Goal: Task Accomplishment & Management: Use online tool/utility

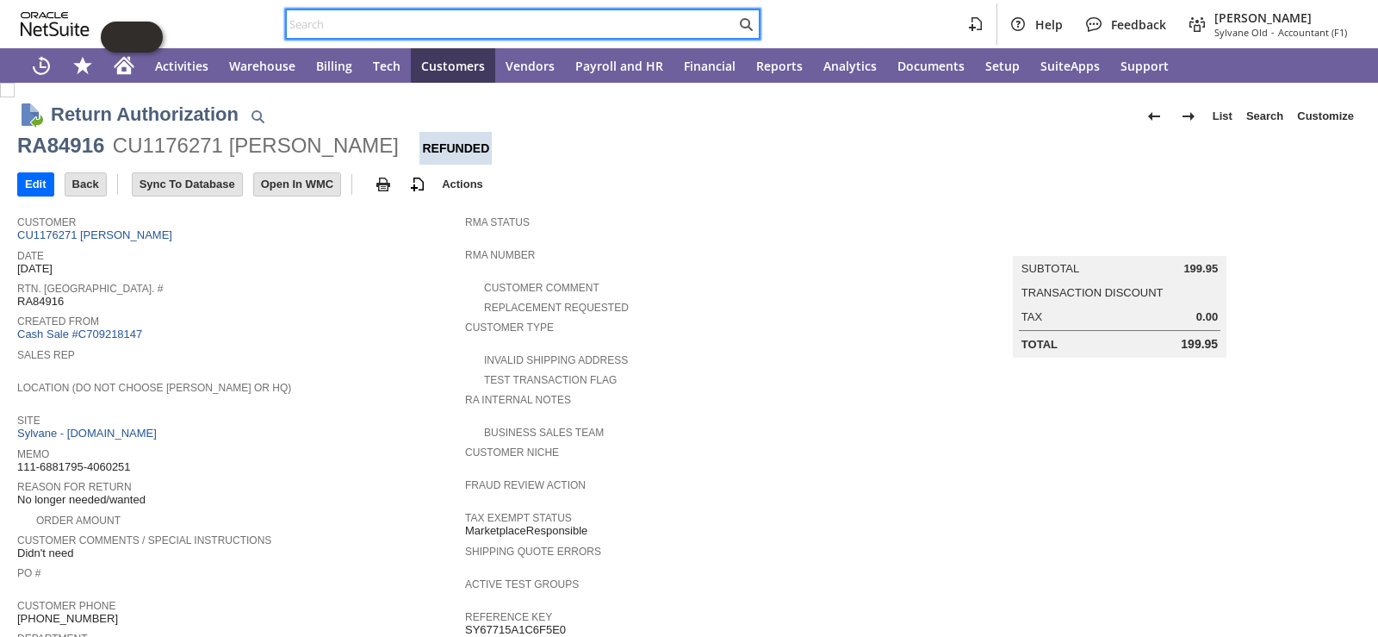
click at [431, 20] on input "text" at bounding box center [511, 24] width 449 height 21
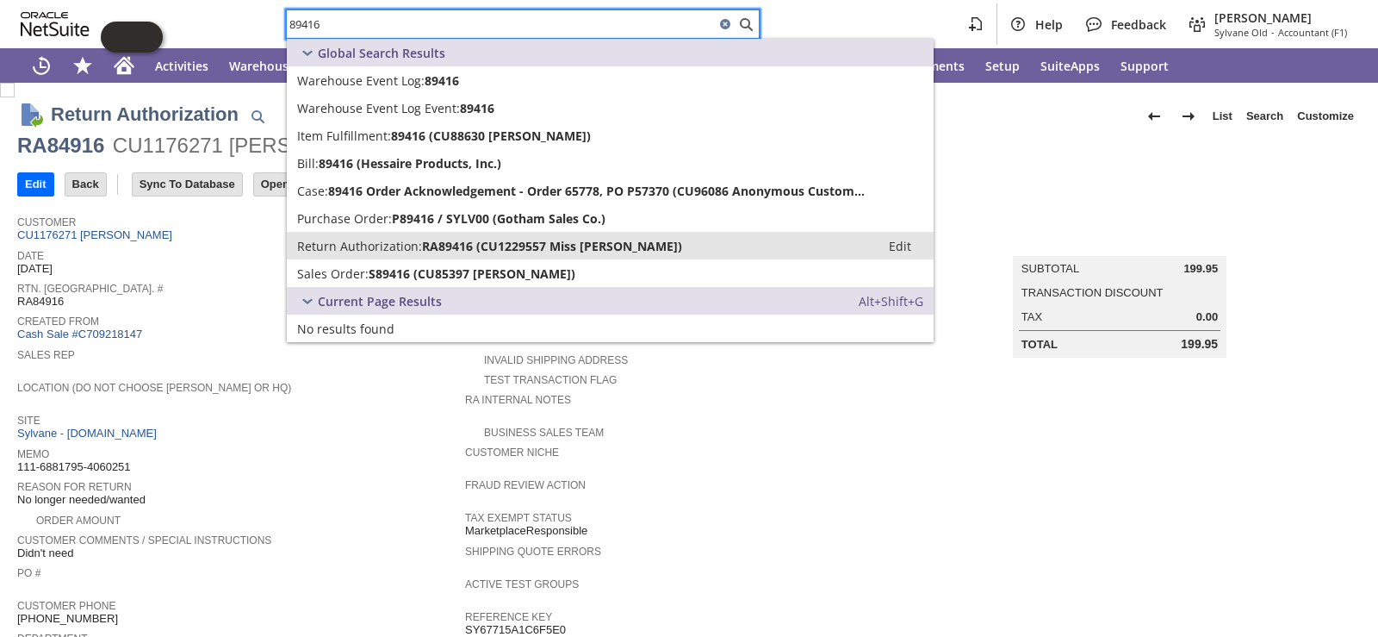
type input "89416"
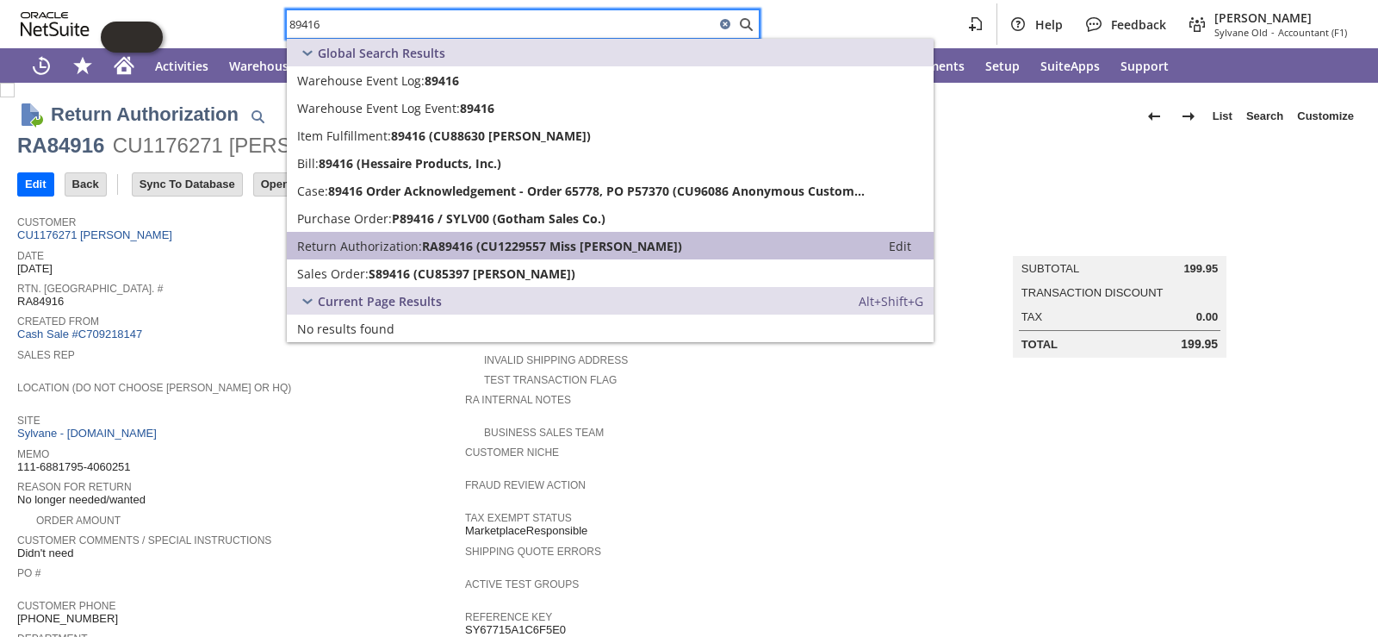
click at [397, 252] on span "Return Authorization:" at bounding box center [359, 246] width 125 height 16
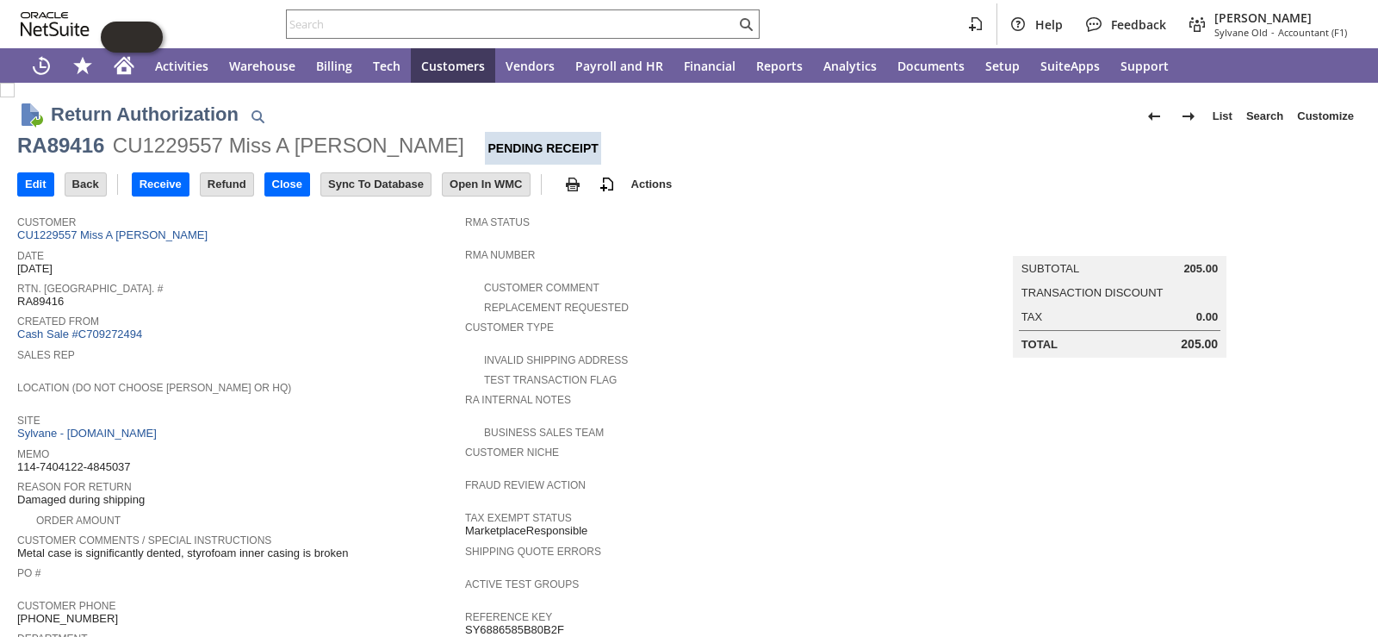
click at [397, 252] on span "Date" at bounding box center [236, 253] width 439 height 17
click at [164, 190] on input "Receive" at bounding box center [161, 184] width 56 height 22
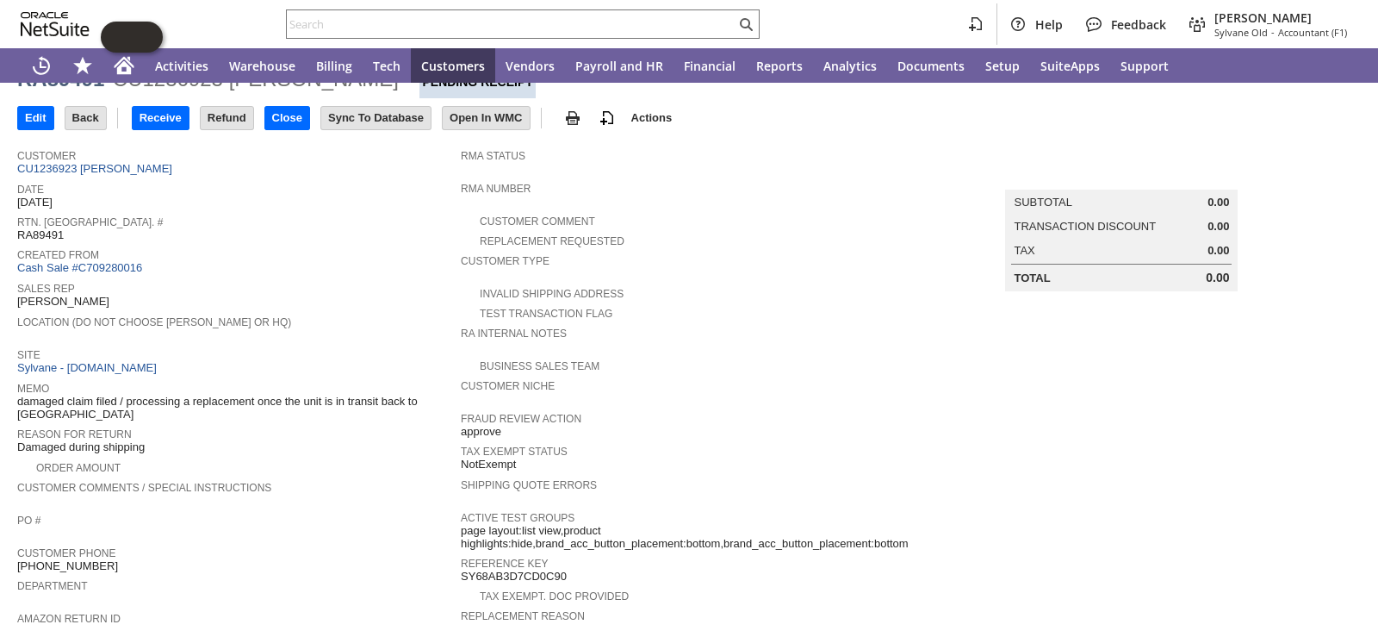
scroll to position [86, 0]
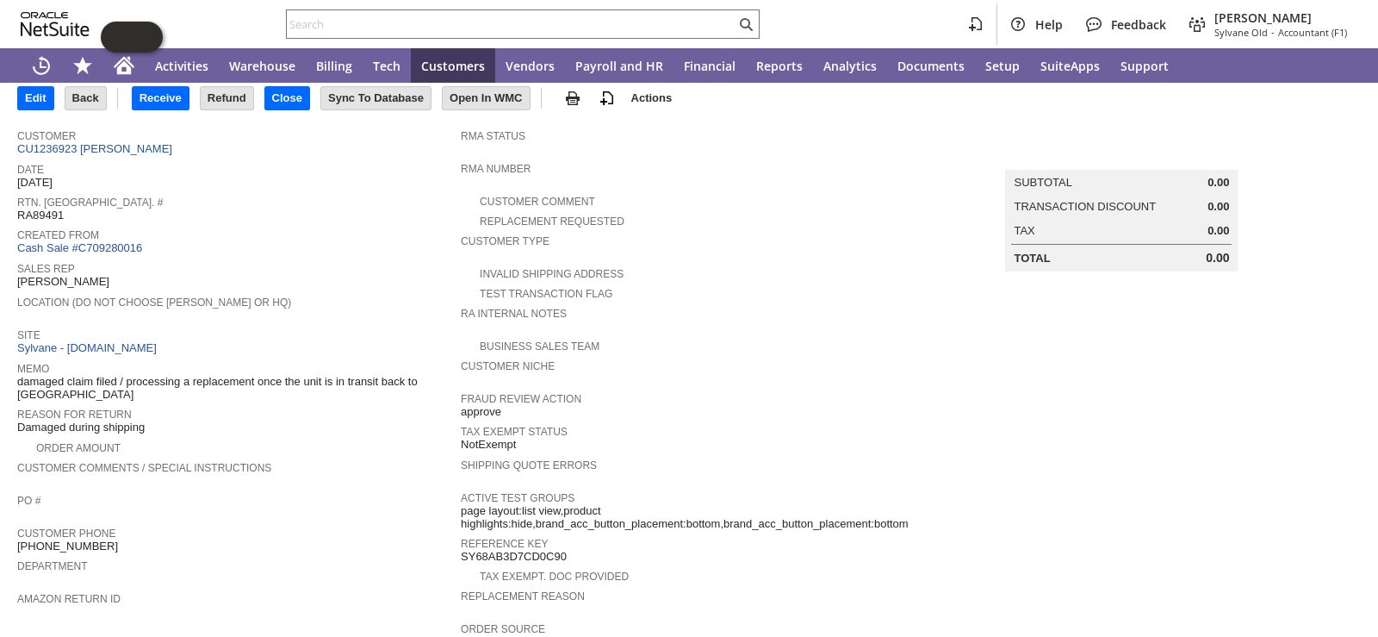
click at [316, 459] on div "Customer Comments / Special Instructions" at bounding box center [234, 472] width 435 height 31
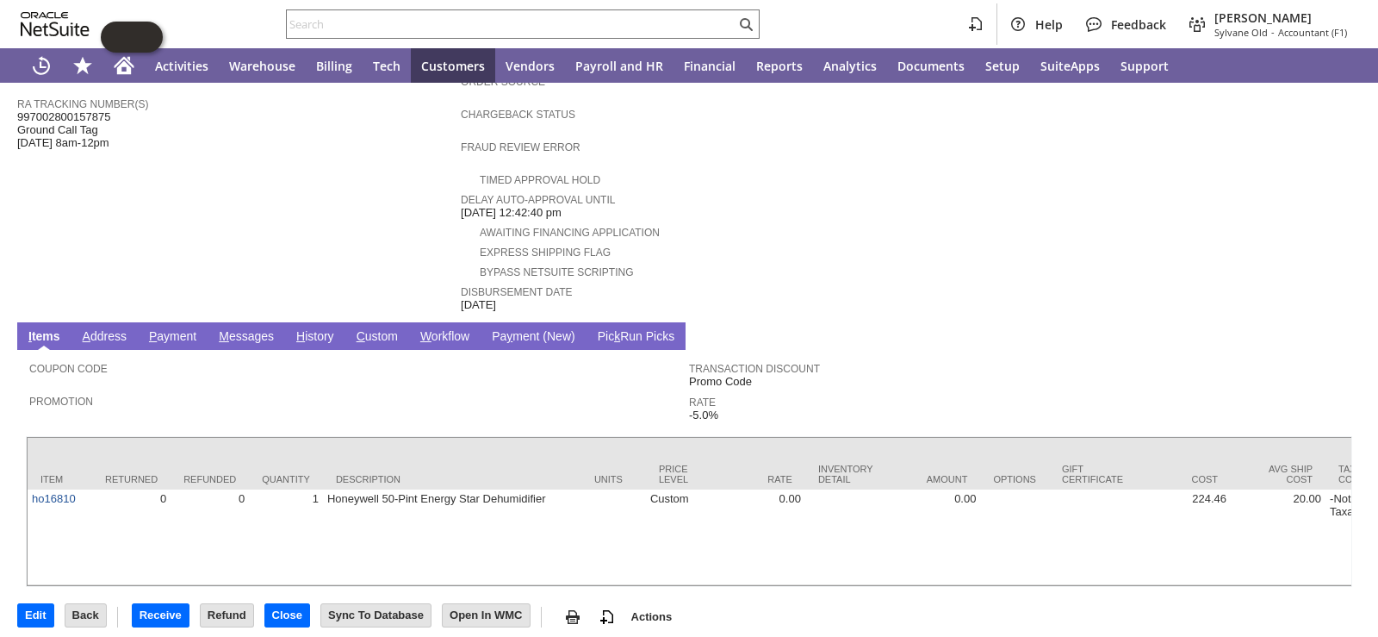
click at [312, 329] on link "H istory" at bounding box center [315, 337] width 47 height 16
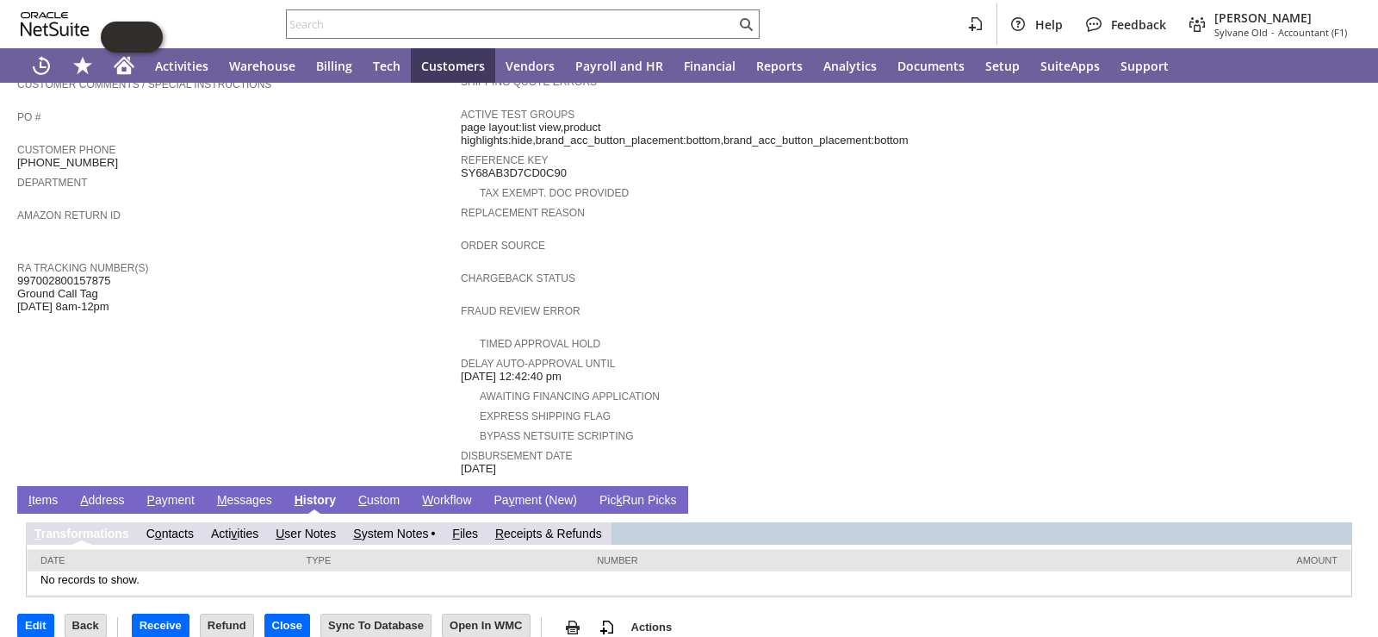
scroll to position [0, 0]
click at [384, 526] on link "S ystem Notes" at bounding box center [390, 533] width 75 height 14
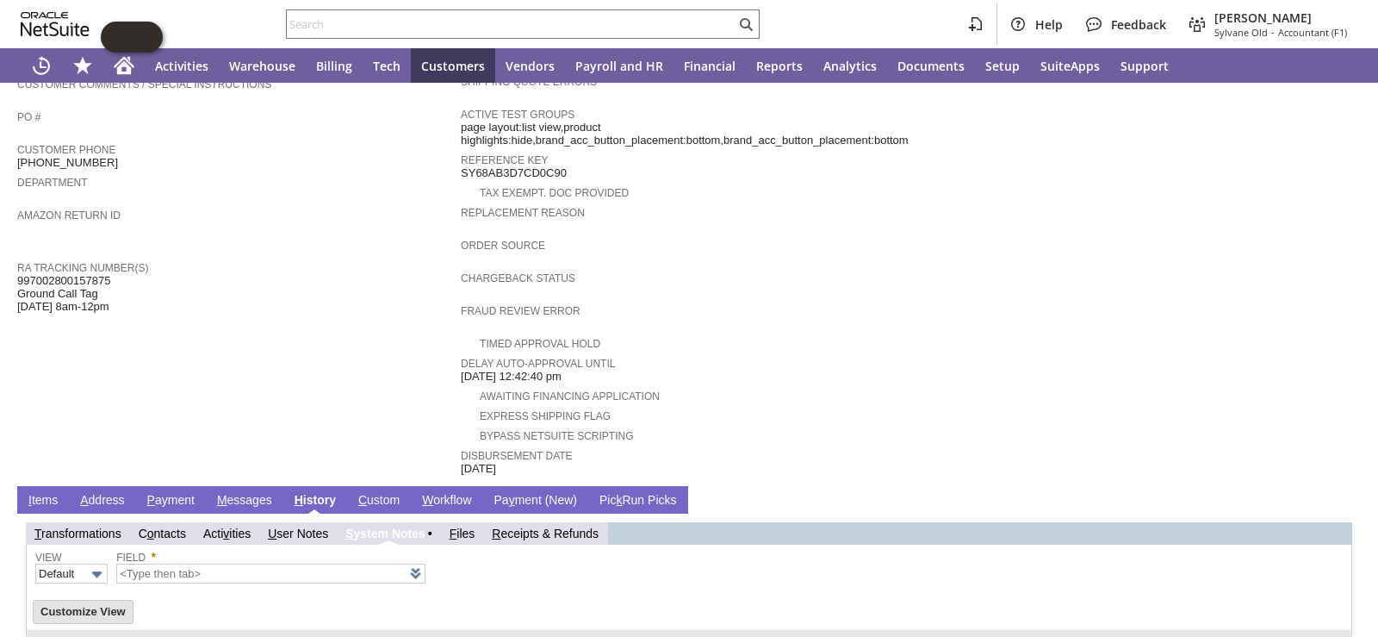
scroll to position [527, 0]
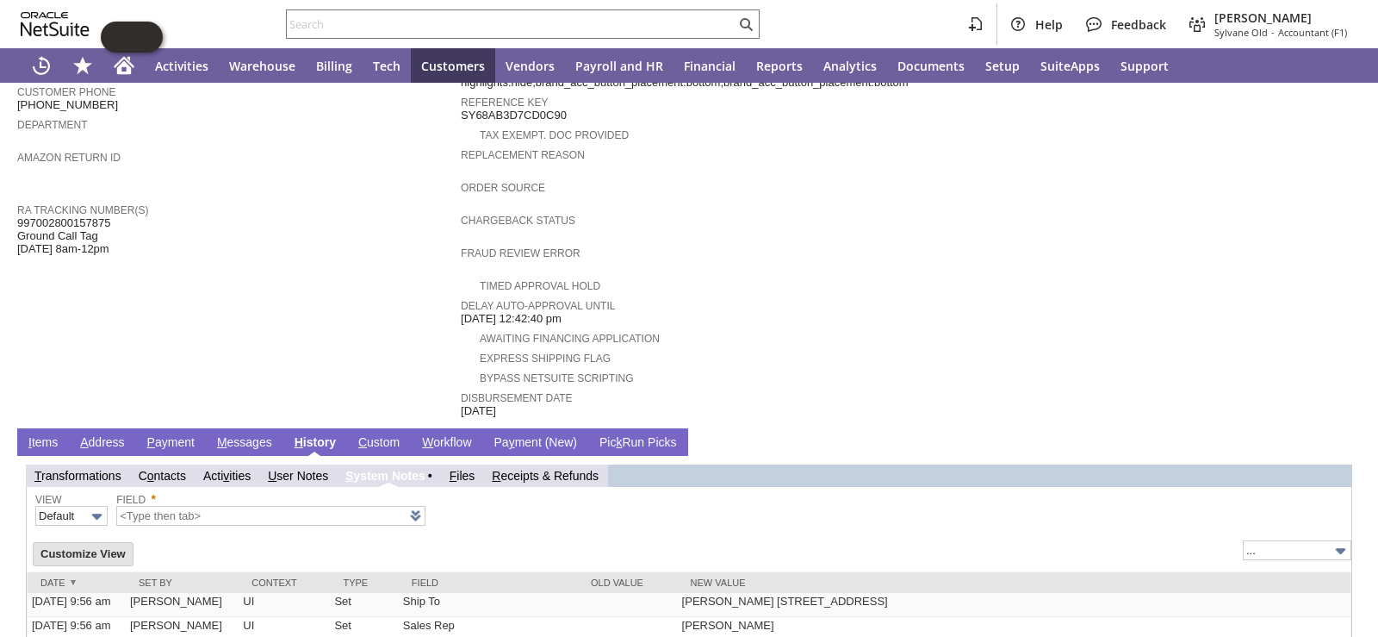
type input "1 to 25 of 82"
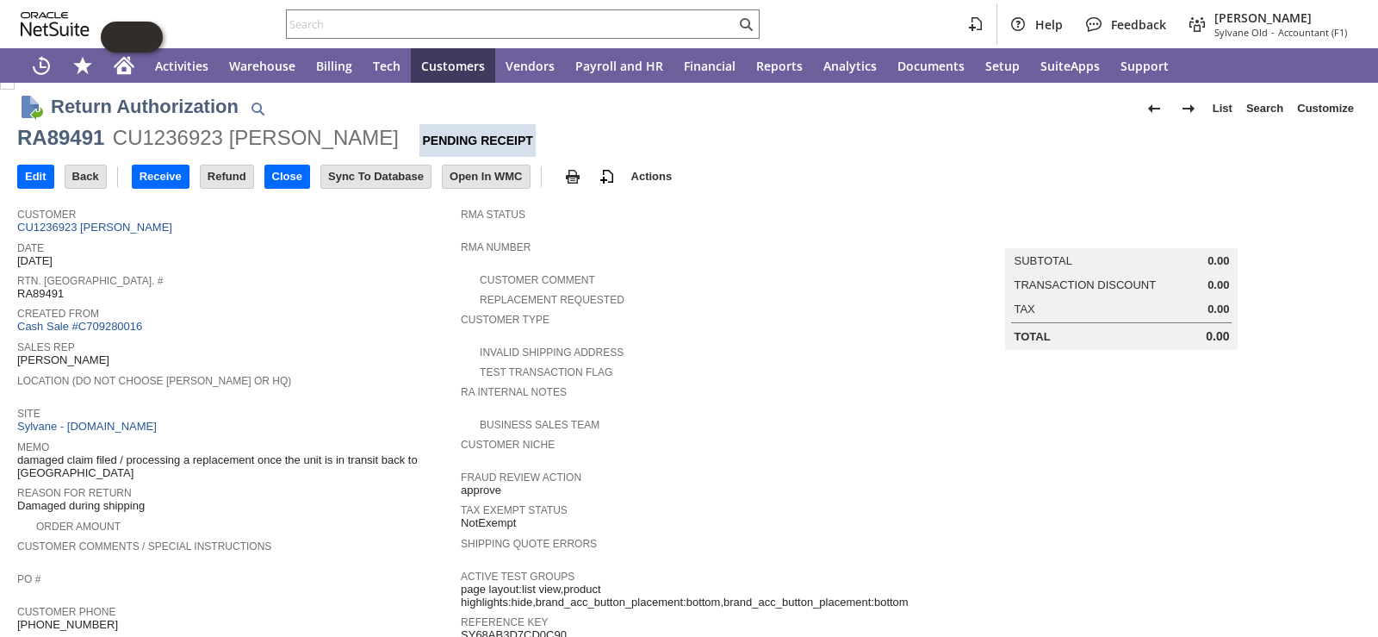
scroll to position [0, 0]
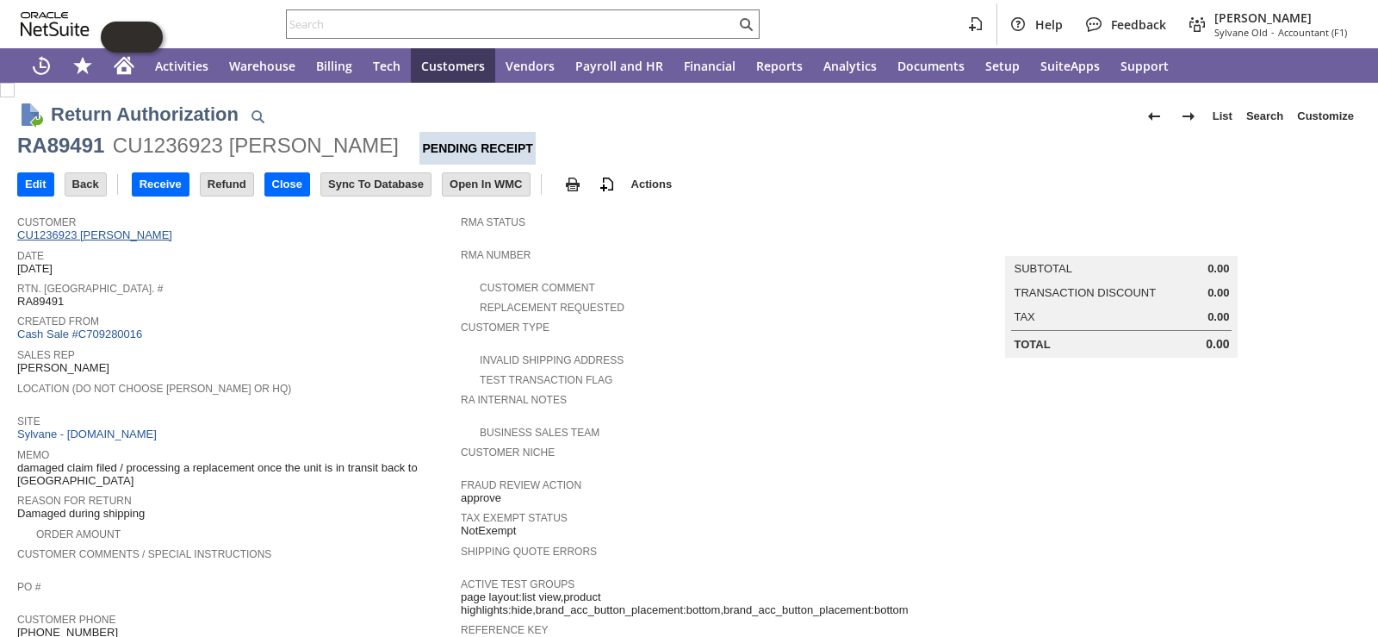
click at [147, 234] on link "CU1236923 Philip A Iovanna" at bounding box center [96, 234] width 159 height 13
click at [96, 147] on div "RA89491" at bounding box center [60, 146] width 87 height 28
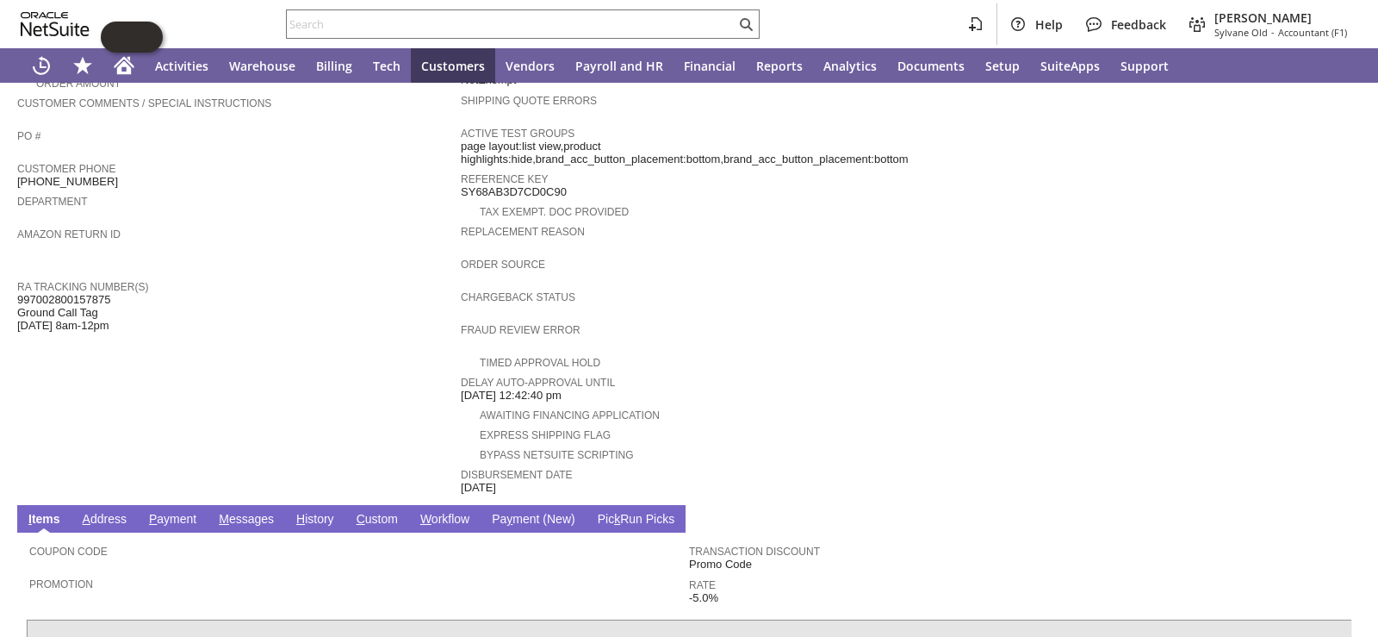
scroll to position [633, 0]
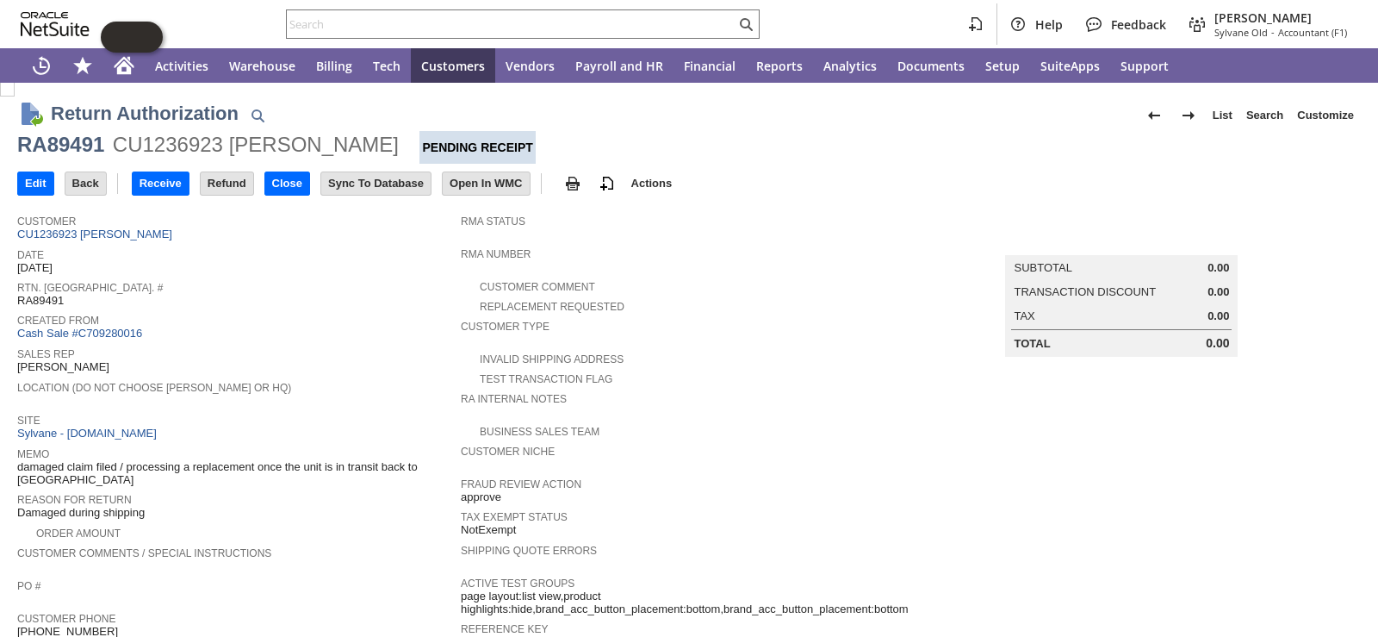
scroll to position [0, 0]
click at [330, 245] on span "Date" at bounding box center [234, 253] width 435 height 17
click at [186, 184] on input "Receive" at bounding box center [161, 184] width 56 height 22
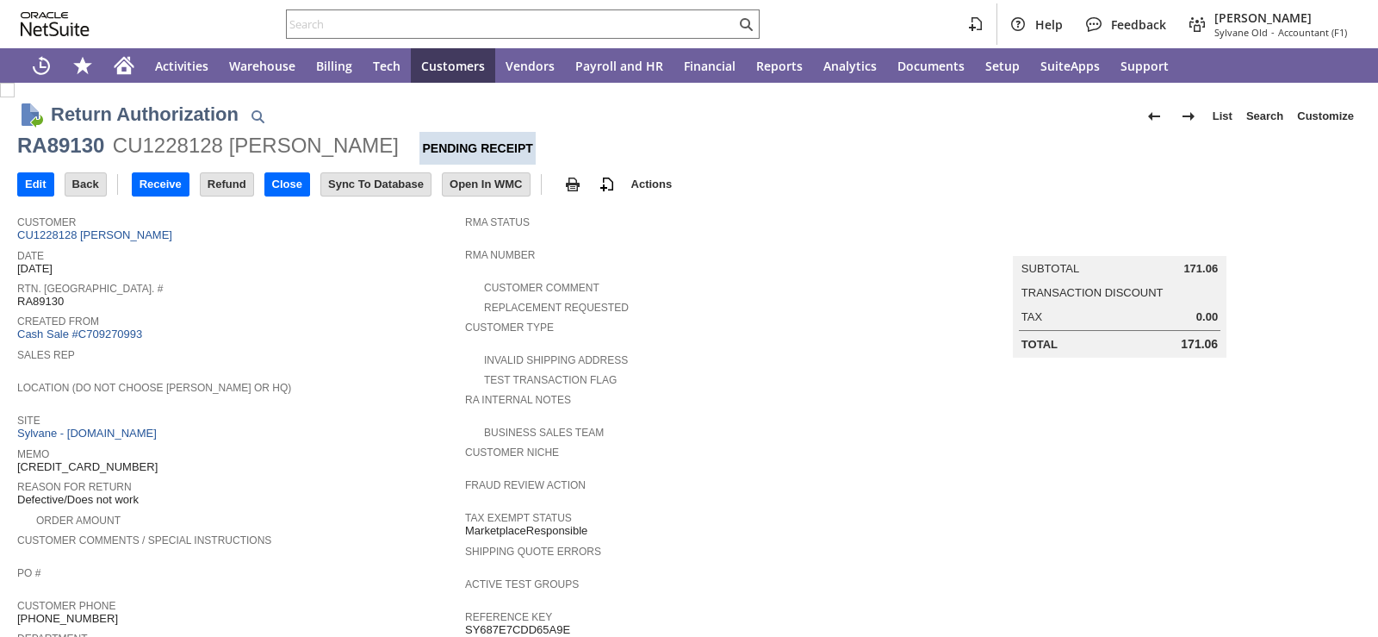
click at [364, 332] on div "Created From Cash Sale #C709270993" at bounding box center [236, 326] width 439 height 32
click at [151, 185] on input "Receive" at bounding box center [161, 184] width 56 height 22
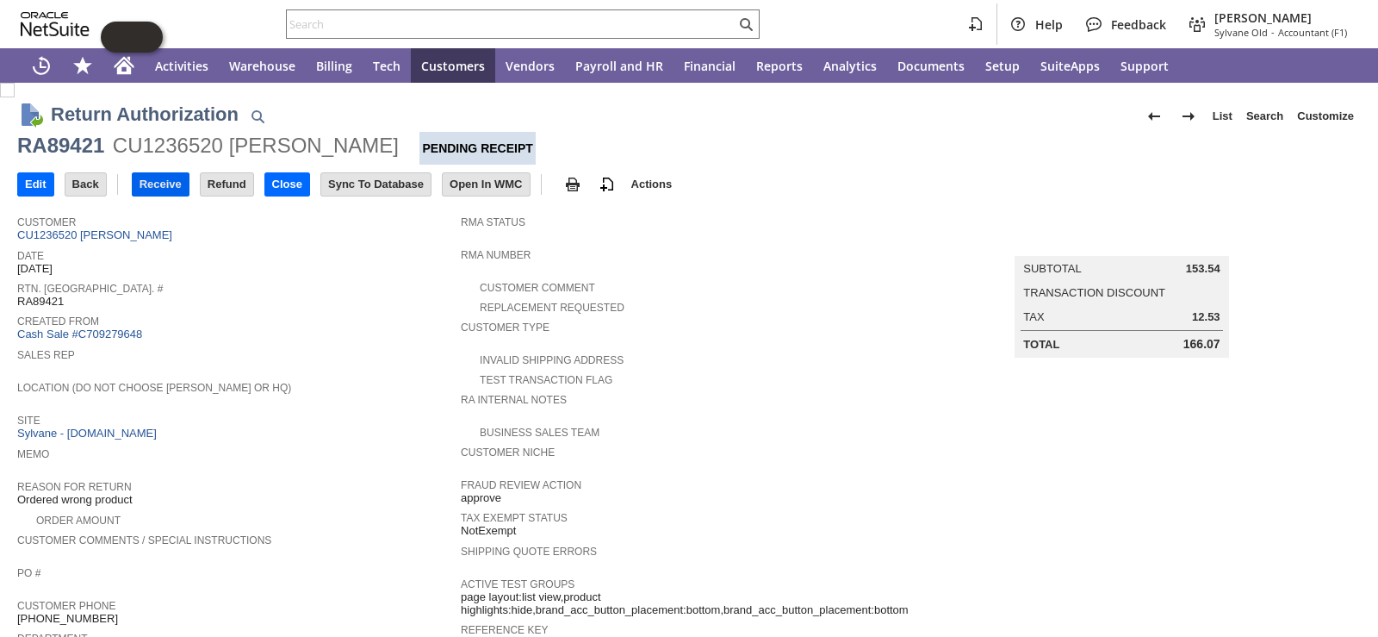
click at [174, 180] on input "Receive" at bounding box center [161, 184] width 56 height 22
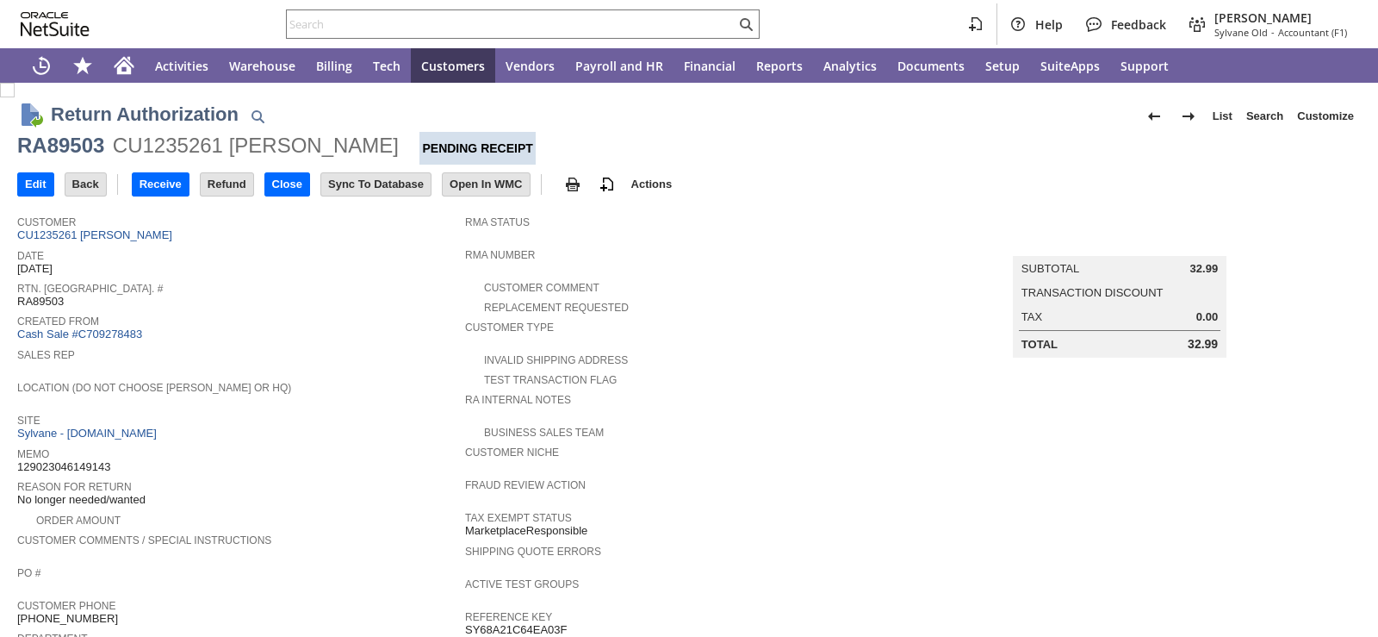
click at [158, 185] on input "Receive" at bounding box center [161, 184] width 56 height 22
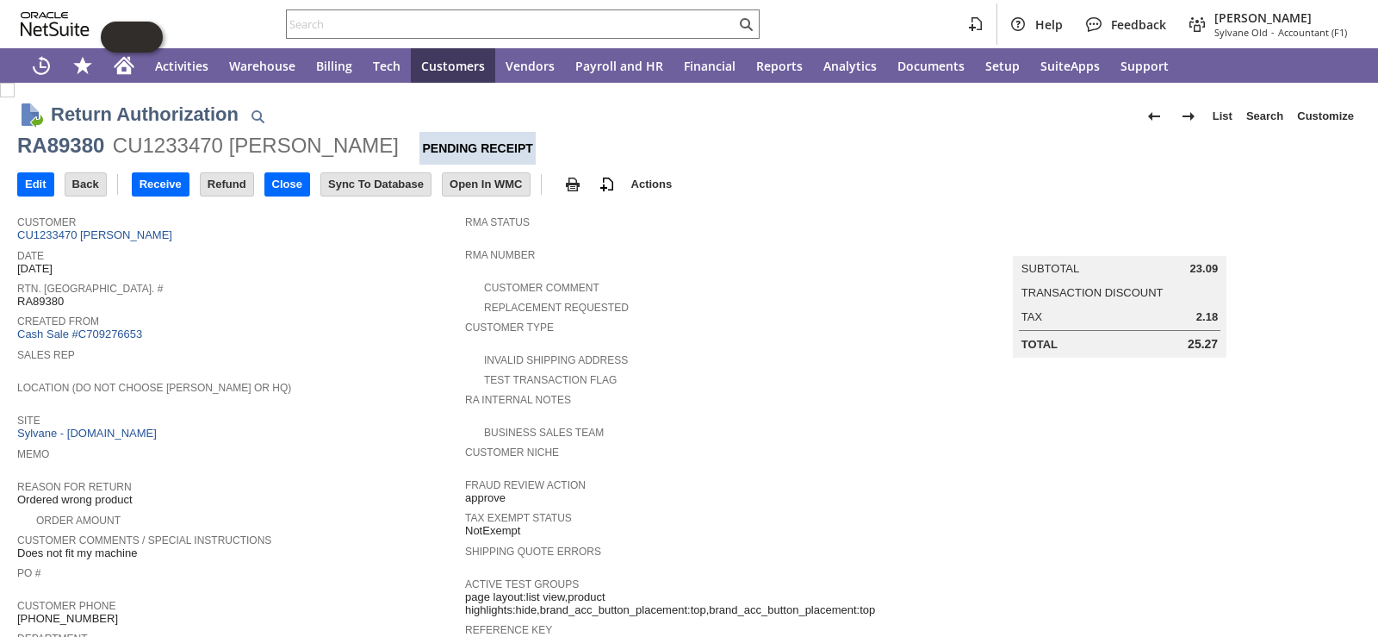
click at [809, 260] on div "RMA Number" at bounding box center [684, 259] width 439 height 31
click at [368, 351] on span "Sales Rep" at bounding box center [236, 352] width 439 height 17
click at [173, 188] on input "Receive" at bounding box center [161, 184] width 56 height 22
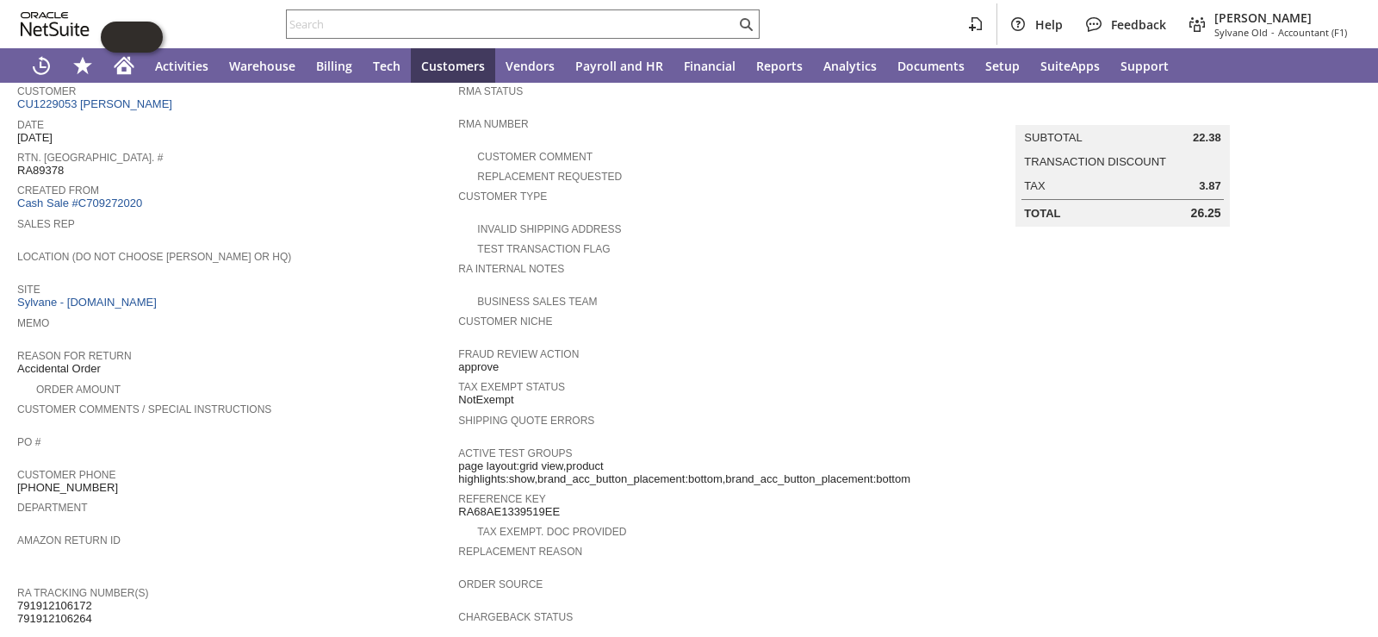
scroll to position [734, 0]
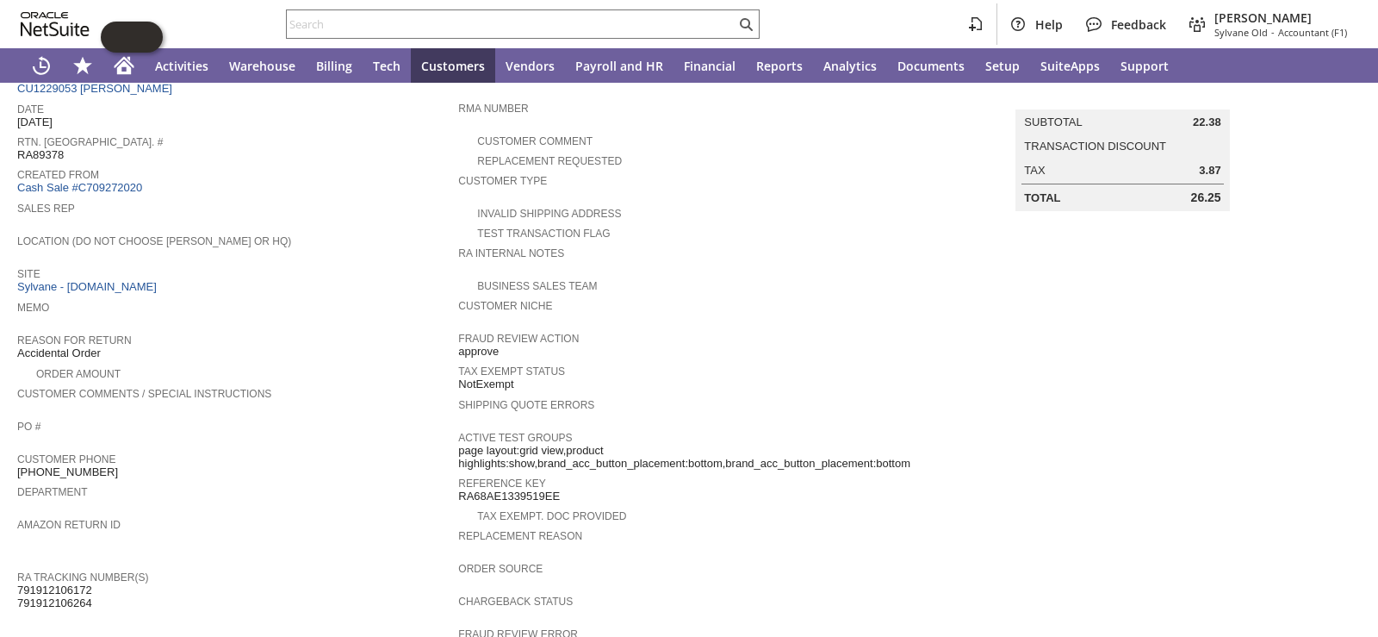
scroll to position [0, 0]
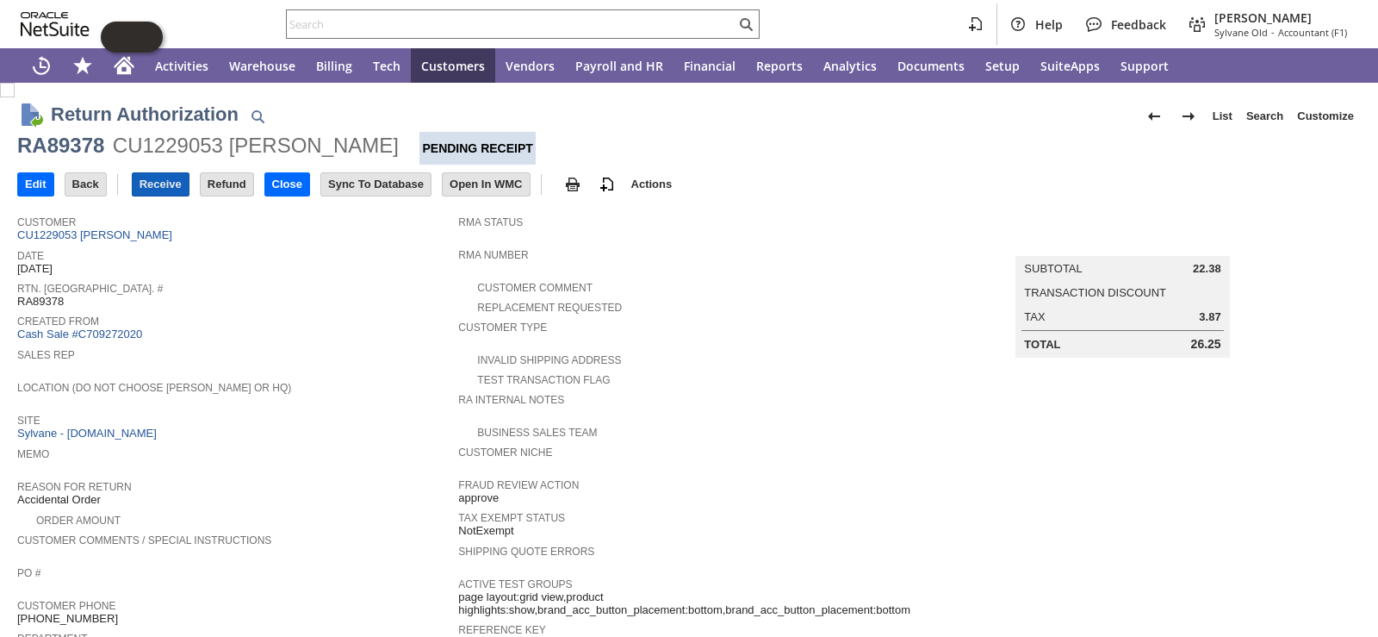
click at [173, 174] on input "Receive" at bounding box center [161, 184] width 56 height 22
